Goal: Check status: Check status

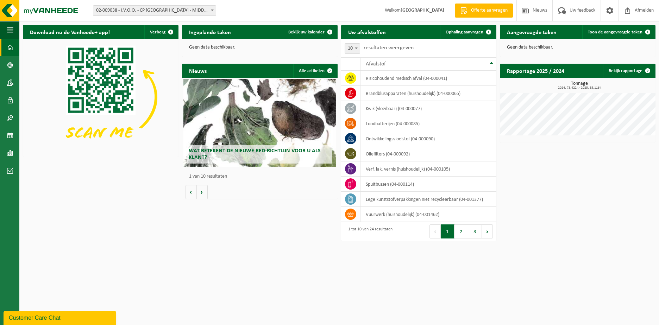
drag, startPoint x: 317, startPoint y: 33, endPoint x: 402, endPoint y: 35, distance: 85.2
click at [317, 33] on span "Bekijk uw kalender" at bounding box center [306, 32] width 36 height 5
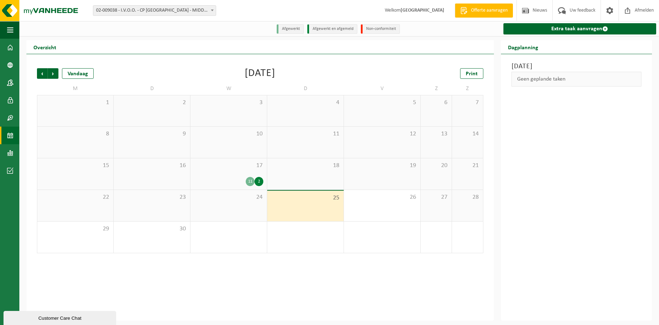
click at [228, 170] on div "17 11 2" at bounding box center [228, 173] width 76 height 31
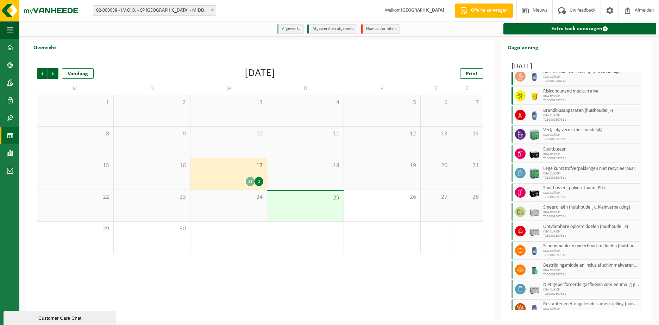
scroll to position [34, 0]
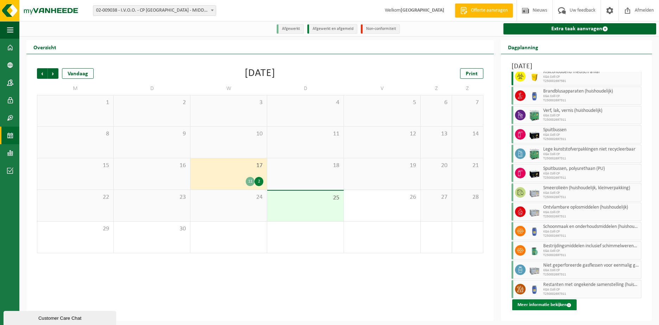
click at [546, 302] on button "Meer informatie bekijken" at bounding box center [544, 304] width 64 height 11
